Goal: Navigation & Orientation: Find specific page/section

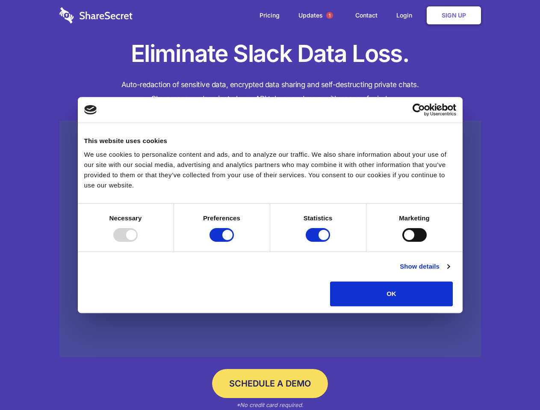
click at [138, 242] on div at bounding box center [125, 235] width 24 height 14
click at [234, 242] on input "Preferences" at bounding box center [221, 235] width 24 height 14
checkbox input "false"
click at [319, 242] on input "Statistics" at bounding box center [317, 235] width 24 height 14
checkbox input "false"
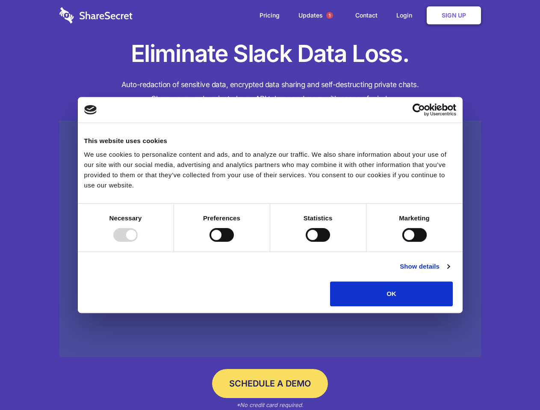
click at [402, 242] on input "Marketing" at bounding box center [414, 235] width 24 height 14
checkbox input "true"
click at [449, 272] on link "Show details" at bounding box center [424, 266] width 50 height 10
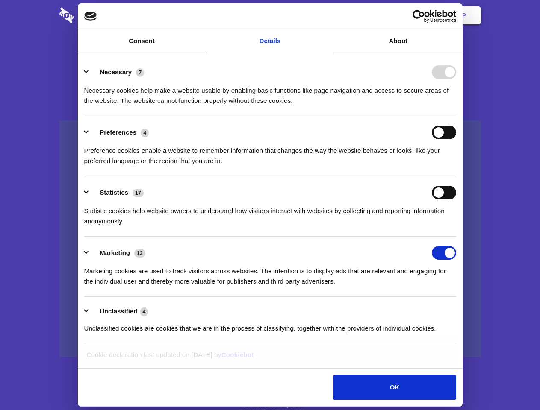
click at [456, 116] on li "Necessary 7 Necessary cookies help make a website usable by enabling basic func…" at bounding box center [270, 86] width 372 height 60
click at [329, 15] on span "1" at bounding box center [329, 15] width 7 height 7
